Goal: Check status: Check status

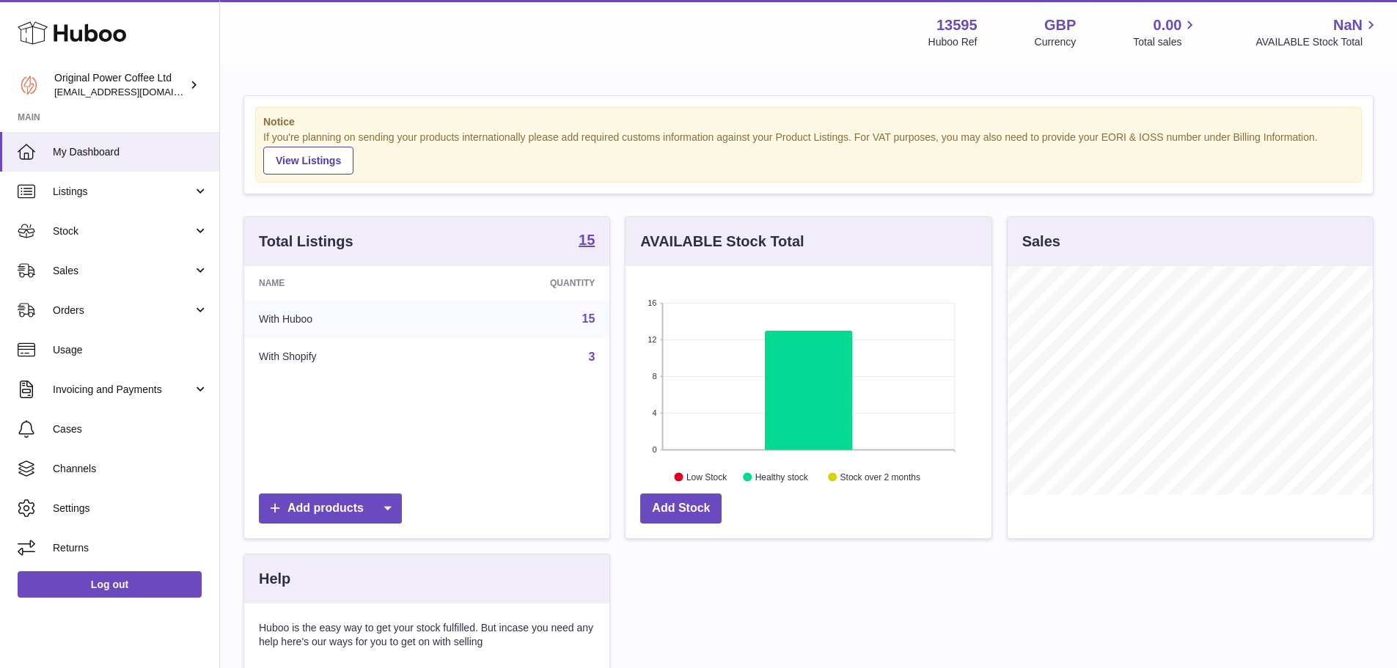
scroll to position [229, 366]
click at [70, 268] on span "Sales" at bounding box center [123, 271] width 140 height 14
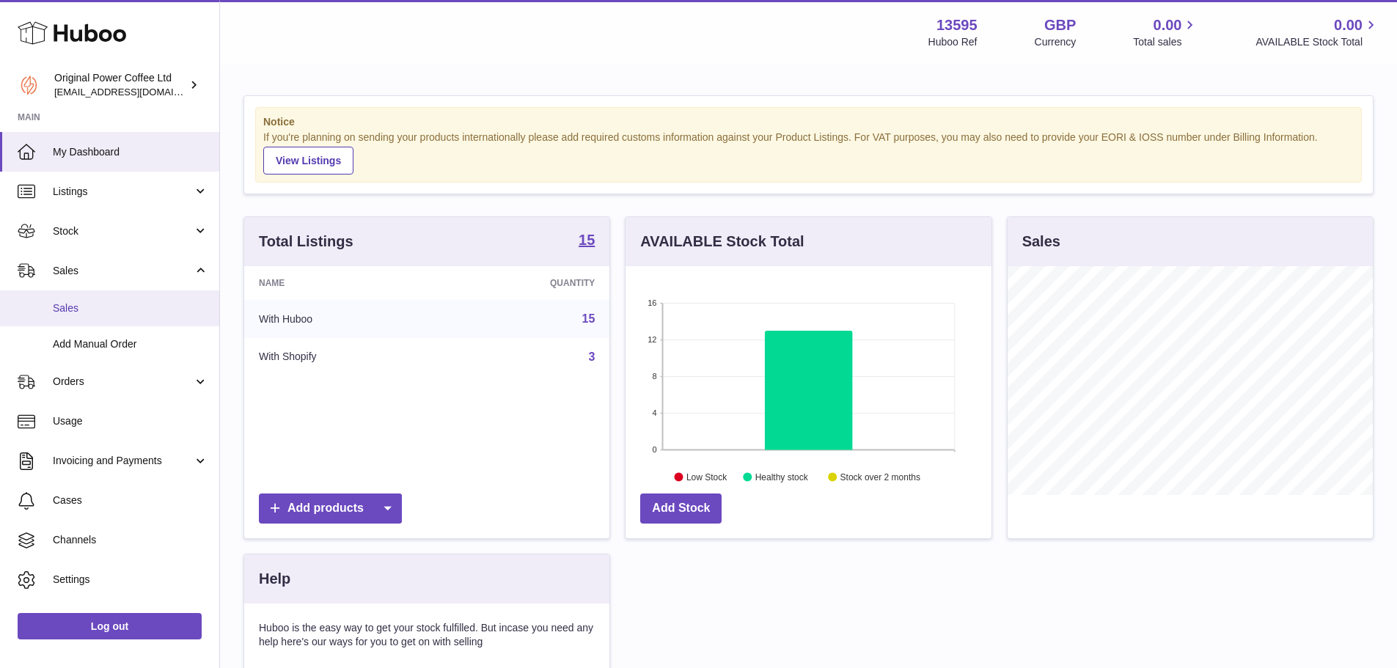
click at [85, 298] on link "Sales" at bounding box center [109, 308] width 219 height 36
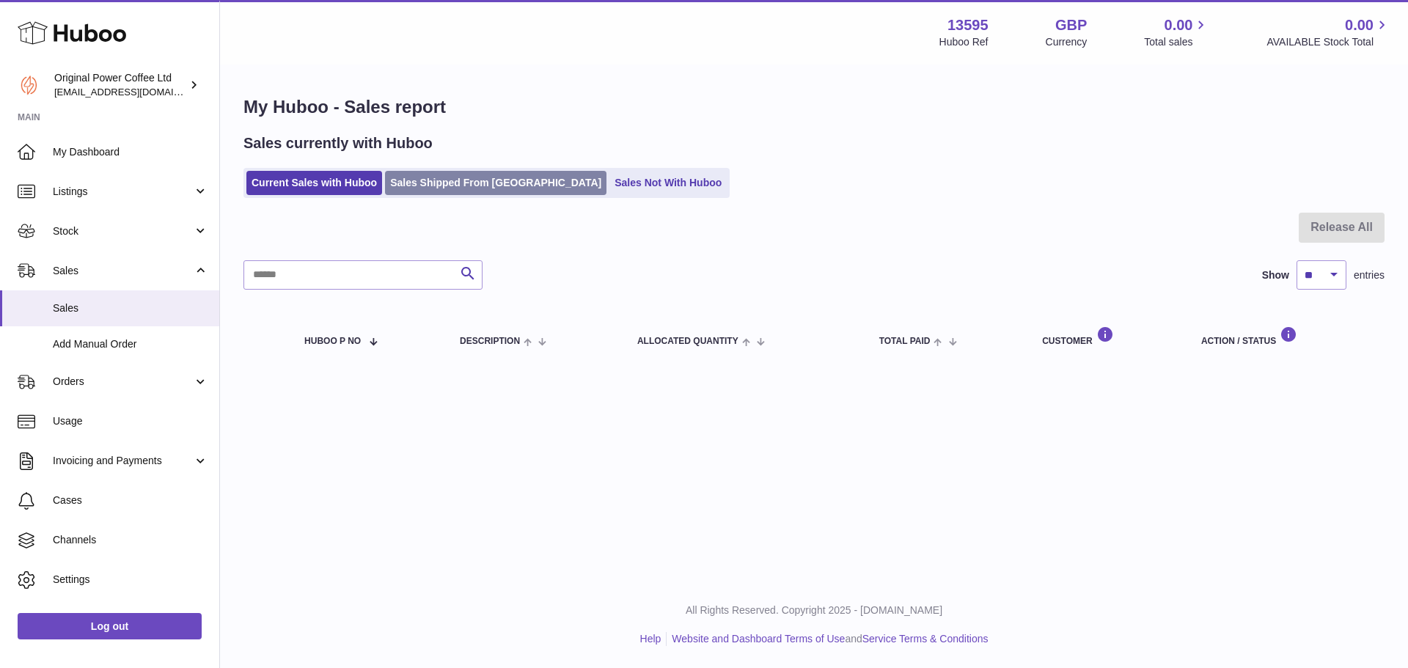
click at [471, 189] on link "Sales Shipped From Huboo" at bounding box center [495, 183] width 221 height 24
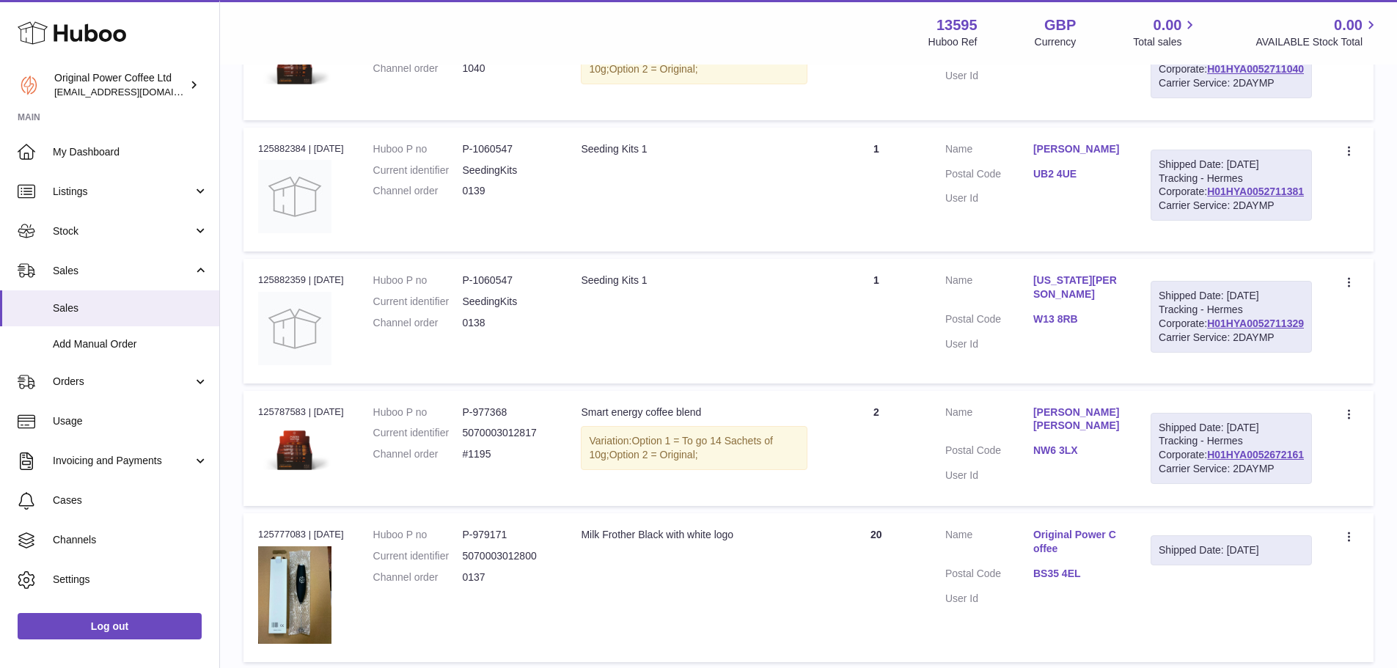
scroll to position [513, 0]
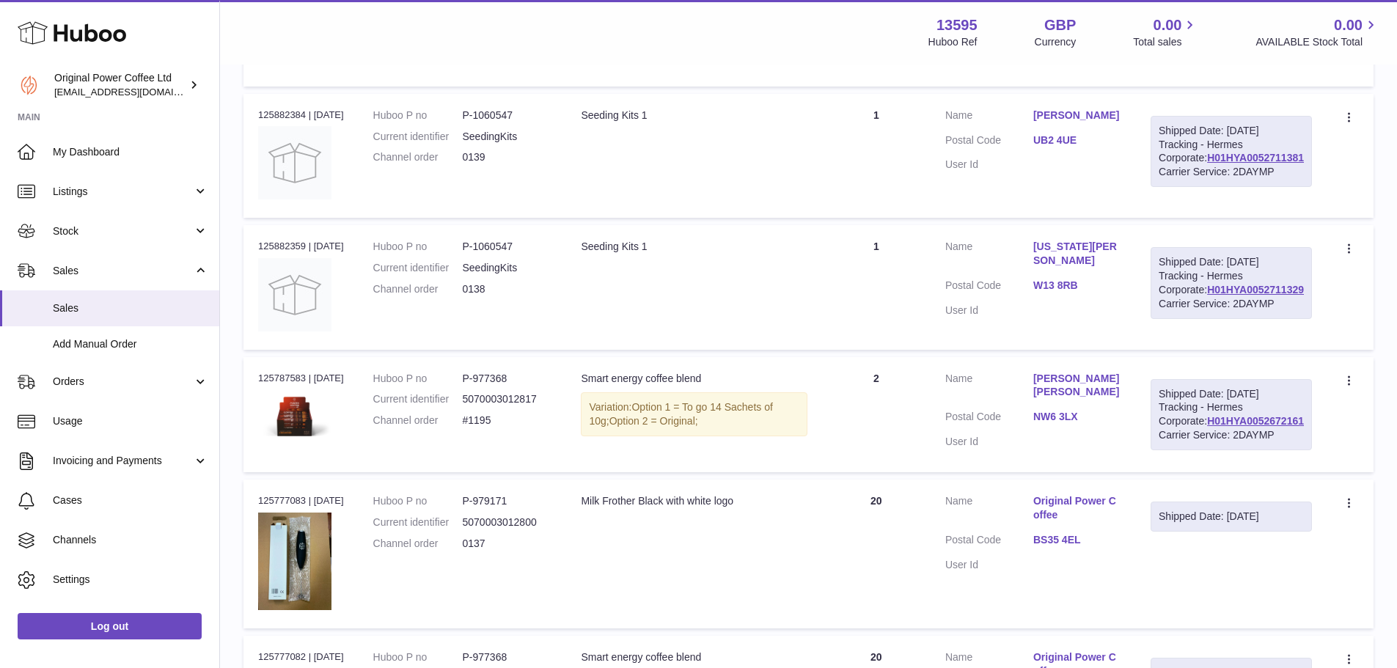
click at [625, 122] on div "Seeding Kits 1" at bounding box center [694, 116] width 226 height 14
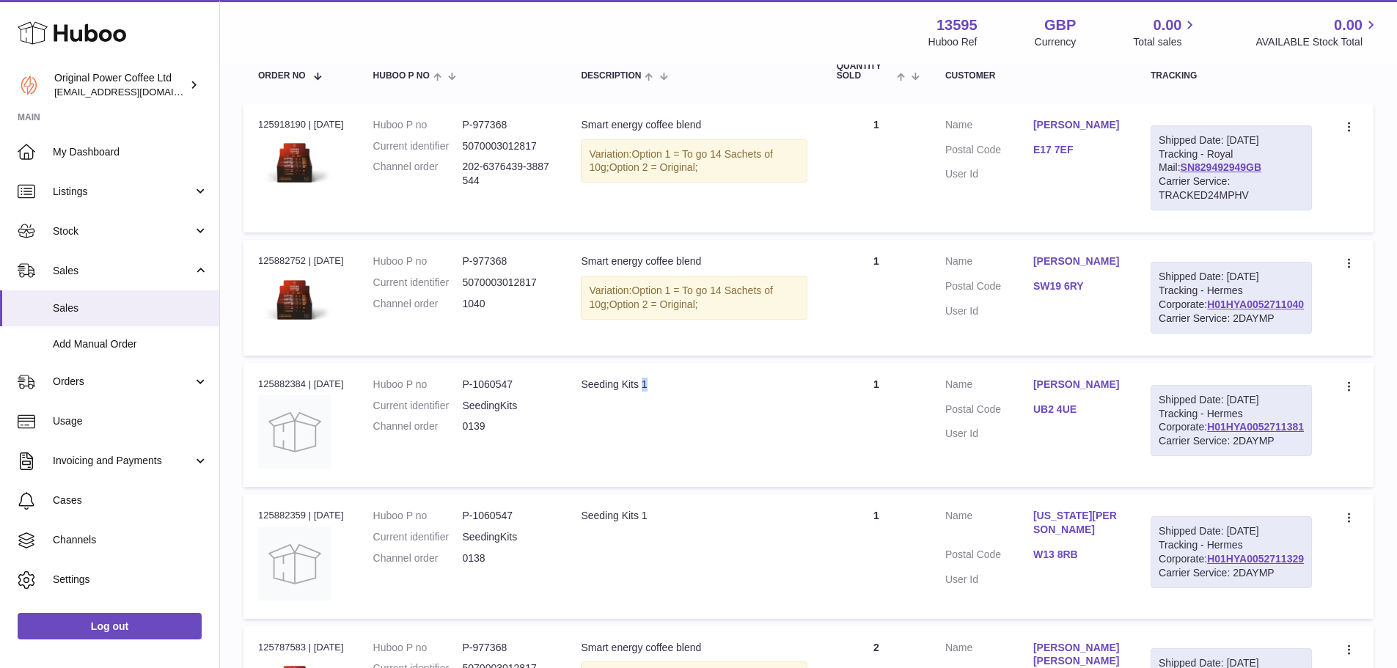
scroll to position [220, 0]
